Goal: Task Accomplishment & Management: Manage account settings

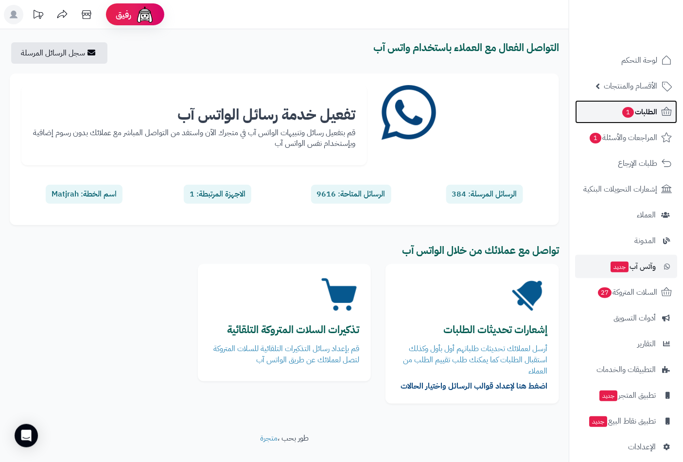
click at [648, 110] on span "الطلبات 1" at bounding box center [639, 112] width 36 height 14
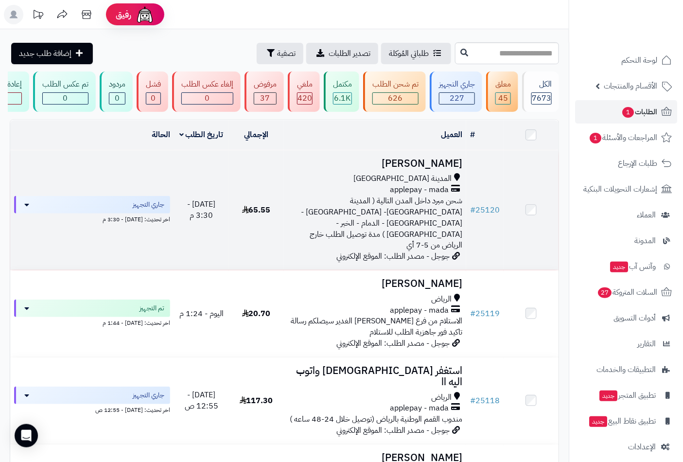
click at [424, 204] on span "شحن مبرد داخل المدن التالية ( المدينة [GEOGRAPHIC_DATA]- [GEOGRAPHIC_DATA] - [G…" at bounding box center [381, 223] width 161 height 56
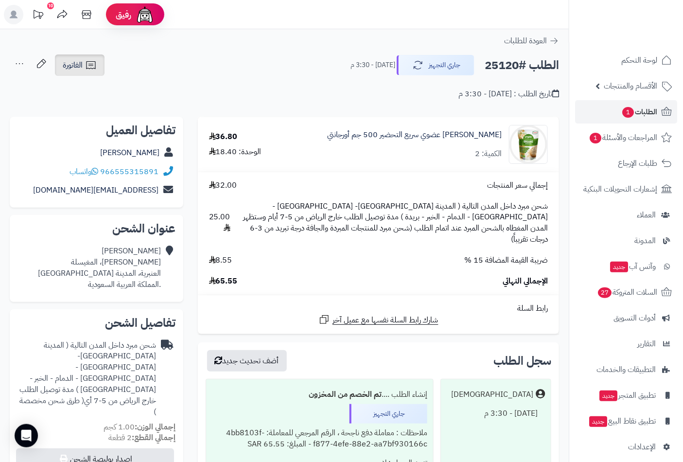
click at [87, 70] on icon at bounding box center [91, 65] width 12 height 12
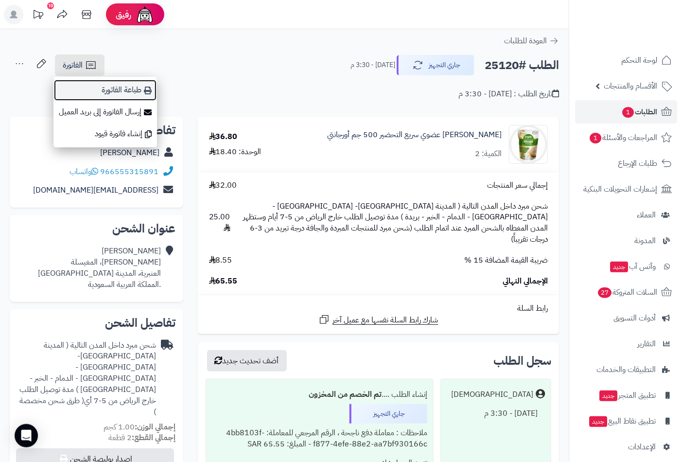
click at [126, 94] on link "طباعة الفاتورة" at bounding box center [105, 90] width 104 height 22
